Goal: Communication & Community: Answer question/provide support

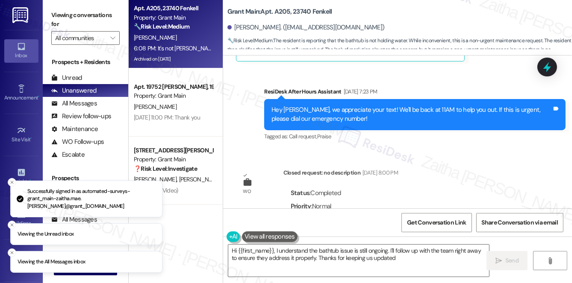
type textarea "Hi {{first_name}}, I understand the bathtub issue is still ongoing. I'll follow…"
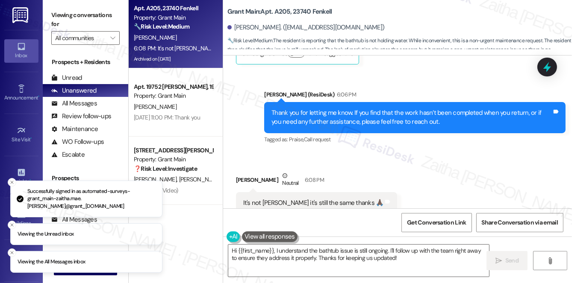
scroll to position [5130, 0]
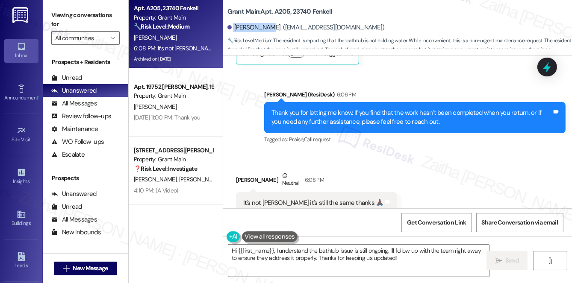
drag, startPoint x: 232, startPoint y: 28, endPoint x: 266, endPoint y: 23, distance: 34.9
click at [266, 23] on div "[PERSON_NAME]. ([EMAIL_ADDRESS][DOMAIN_NAME])" at bounding box center [305, 27] width 157 height 9
copy div "[PERSON_NAME]"
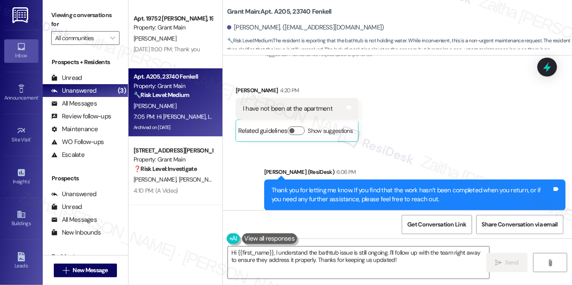
scroll to position [5129, 0]
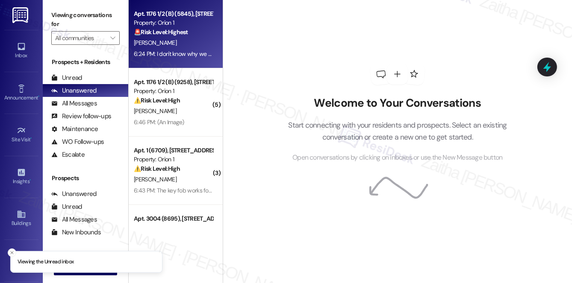
click at [200, 44] on div "F. Bhaiji" at bounding box center [173, 43] width 81 height 11
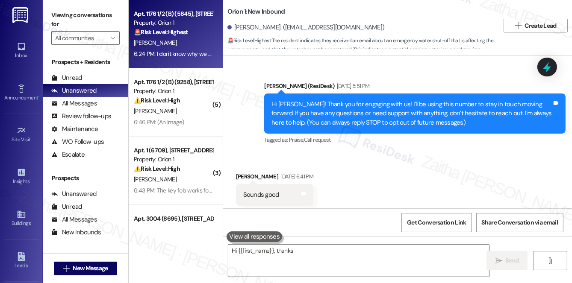
scroll to position [5728, 0]
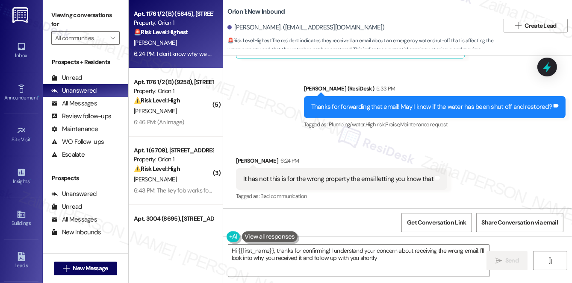
type textarea "Hi {{first_name}}, thanks for confirming! I understand your concern about recei…"
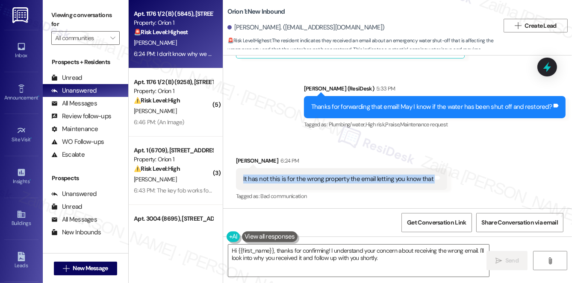
copy div "It has not this is for the wrong property the email letting you know that Tags …"
drag, startPoint x: 240, startPoint y: 114, endPoint x: 442, endPoint y: 121, distance: 201.7
click at [442, 150] on div "Received via SMS Fatema Bhaiji 6:24 PM It has not this is for the wrong propert…" at bounding box center [341, 179] width 224 height 59
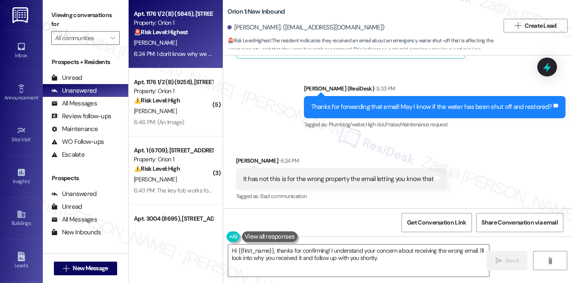
click at [302, 155] on div "Received via SMS Fatema Bhaiji 6:24 PM It has not this is for the wrong propert…" at bounding box center [397, 203] width 349 height 132
drag, startPoint x: 240, startPoint y: 176, endPoint x: 365, endPoint y: 185, distance: 125.9
click at [365, 229] on div "I don't know why we got the email is the thing Tags and notes" at bounding box center [307, 240] width 143 height 22
copy div "I don't know why we got the email is the thing Tags and notes"
click at [427, 150] on div "Received via SMS Fatema Bhaiji 6:24 PM It has not this is for the wrong propert…" at bounding box center [397, 203] width 349 height 132
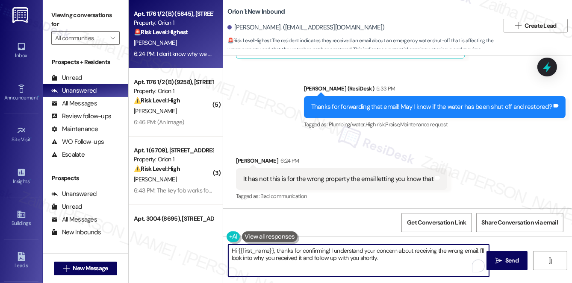
drag, startPoint x: 379, startPoint y: 261, endPoint x: 226, endPoint y: 249, distance: 153.4
click at [226, 249] on div "Hi {{first_name}}, thanks for confirming! I understand your concern about recei…" at bounding box center [353, 260] width 261 height 33
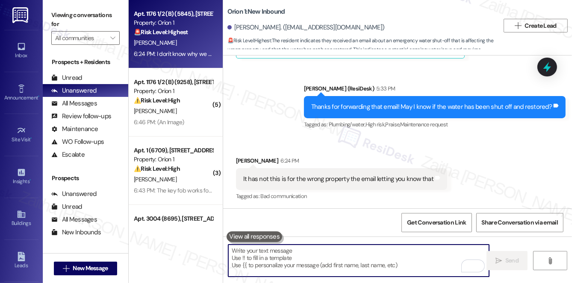
paste textarea "Thank you for letting me know, and I apologize for the confusion with that mess…"
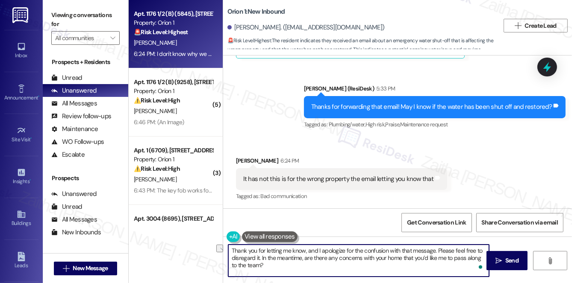
drag, startPoint x: 305, startPoint y: 251, endPoint x: 267, endPoint y: 250, distance: 38.4
click at [267, 250] on textarea "Thank you for letting me know, and I apologize for the confusion with that mess…" at bounding box center [358, 261] width 261 height 32
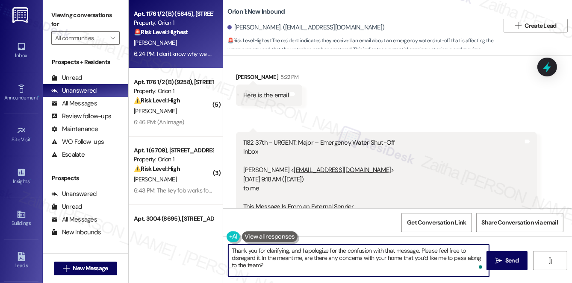
scroll to position [5379, 0]
type textarea "Thank you for clarifying, and I apologize for the confusion with that message. …"
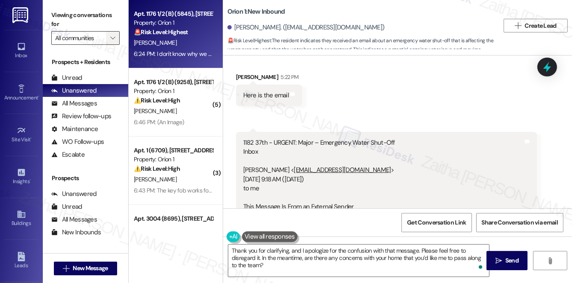
click at [107, 37] on button "" at bounding box center [113, 38] width 14 height 14
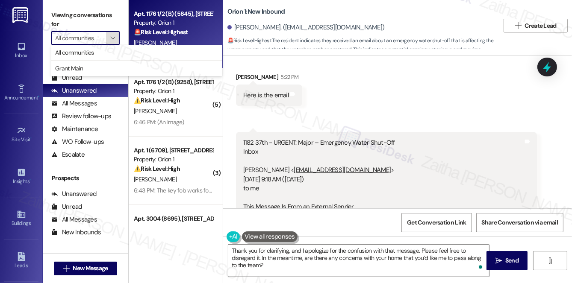
click at [107, 37] on button "" at bounding box center [113, 38] width 14 height 14
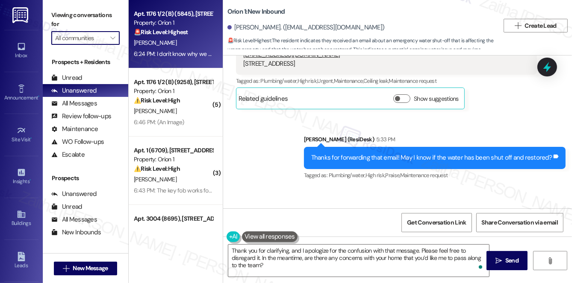
scroll to position [5728, 0]
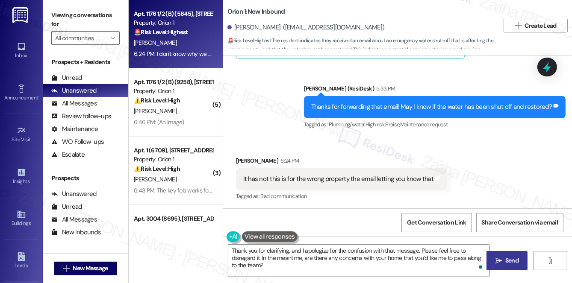
click at [502, 258] on span " Send" at bounding box center [506, 260] width 27 height 9
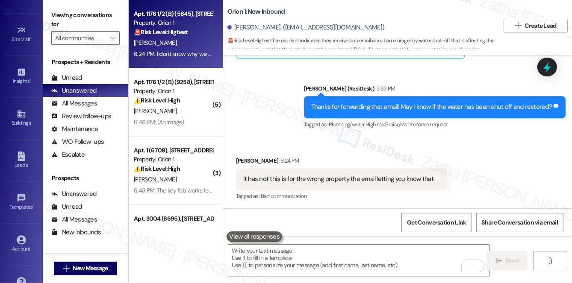
scroll to position [121, 0]
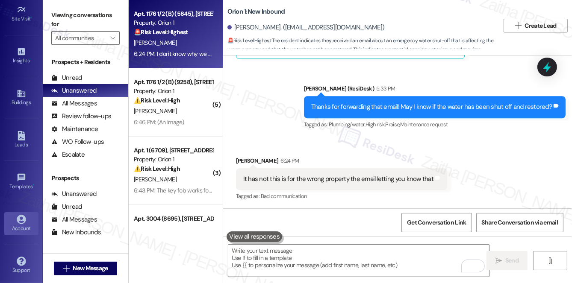
click at [21, 227] on div "Account" at bounding box center [21, 228] width 43 height 9
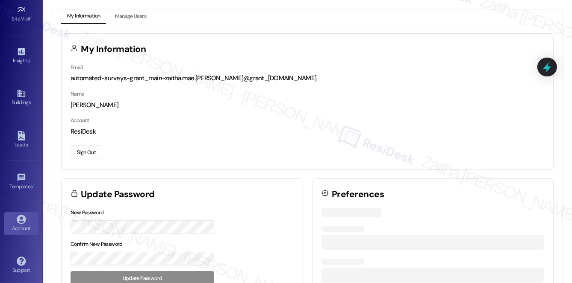
click at [96, 154] on button "Sign Out" at bounding box center [86, 152] width 32 height 15
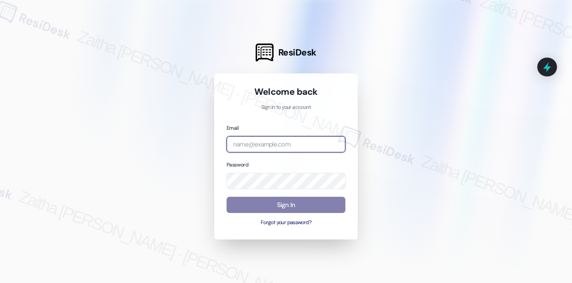
click at [270, 145] on input "email" at bounding box center [285, 144] width 119 height 17
type input "orion"
click at [272, 144] on input "email" at bounding box center [285, 144] width 119 height 17
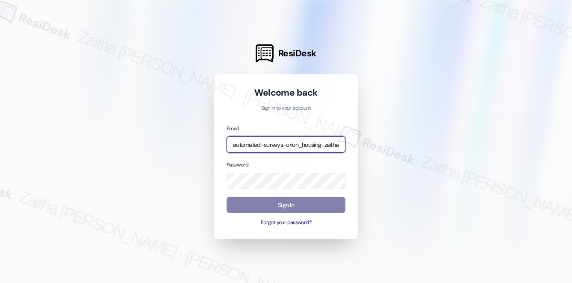
type input "automated-surveys-orion_housing-zaitha.mae.[PERSON_NAME]@orion_[DOMAIN_NAME]"
